Goal: Navigation & Orientation: Find specific page/section

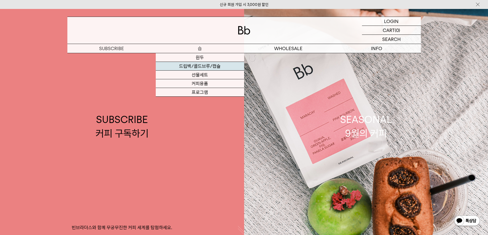
click at [201, 66] on link "드립백/콜드브루/캡슐" at bounding box center [200, 66] width 88 height 9
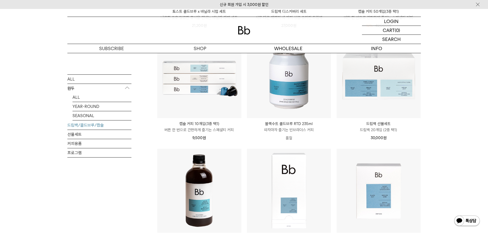
scroll to position [142, 0]
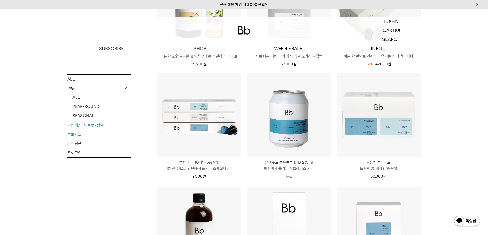
click at [76, 133] on link "선물세트" at bounding box center [99, 134] width 64 height 9
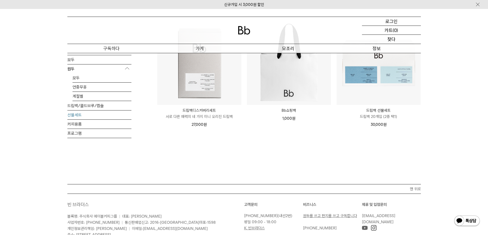
scroll to position [43, 0]
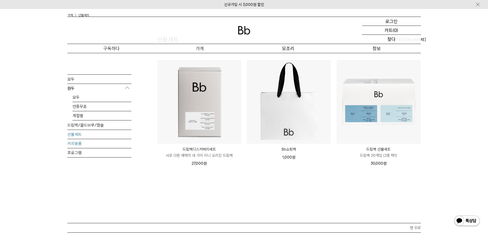
click at [76, 141] on font "커피용품" at bounding box center [74, 143] width 14 height 5
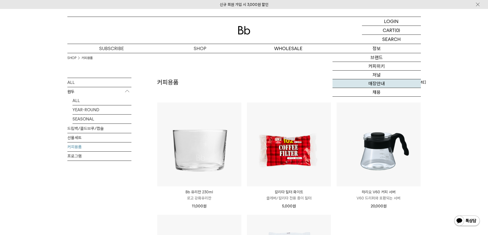
click at [376, 83] on link "매장안내" at bounding box center [376, 83] width 88 height 9
